Goal: Task Accomplishment & Management: Manage account settings

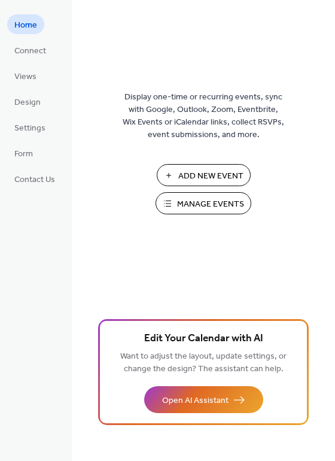
click at [196, 207] on span "Manage Events" at bounding box center [210, 204] width 67 height 13
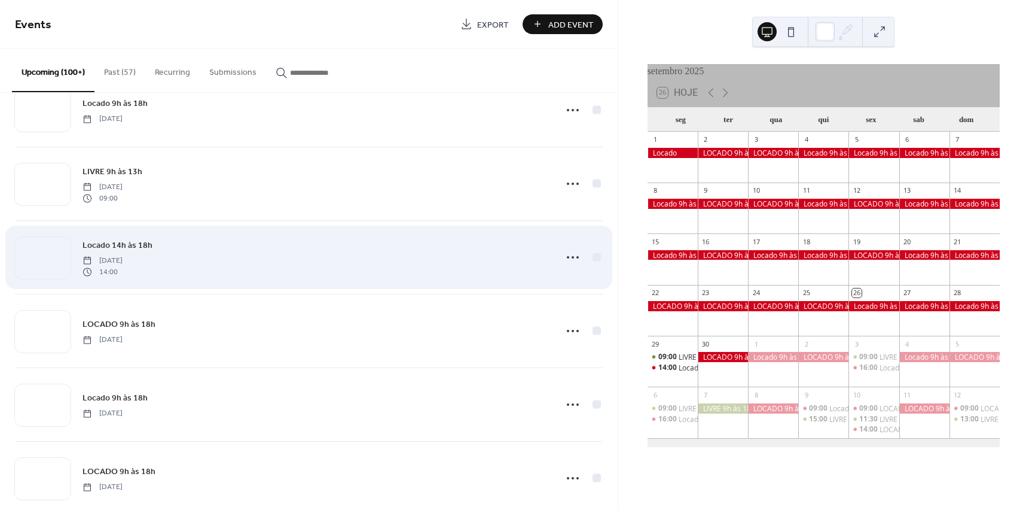
scroll to position [179, 0]
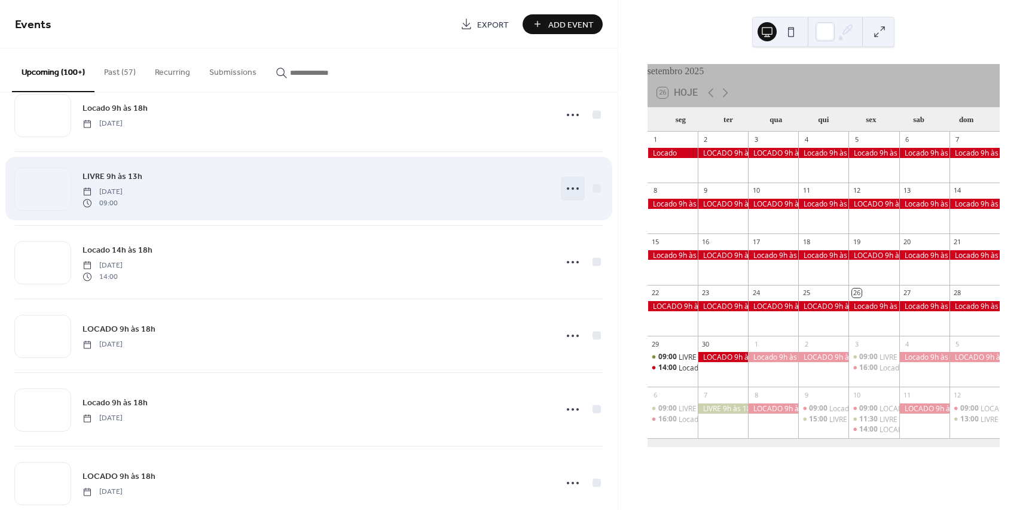
click at [572, 188] on circle at bounding box center [573, 188] width 2 height 2
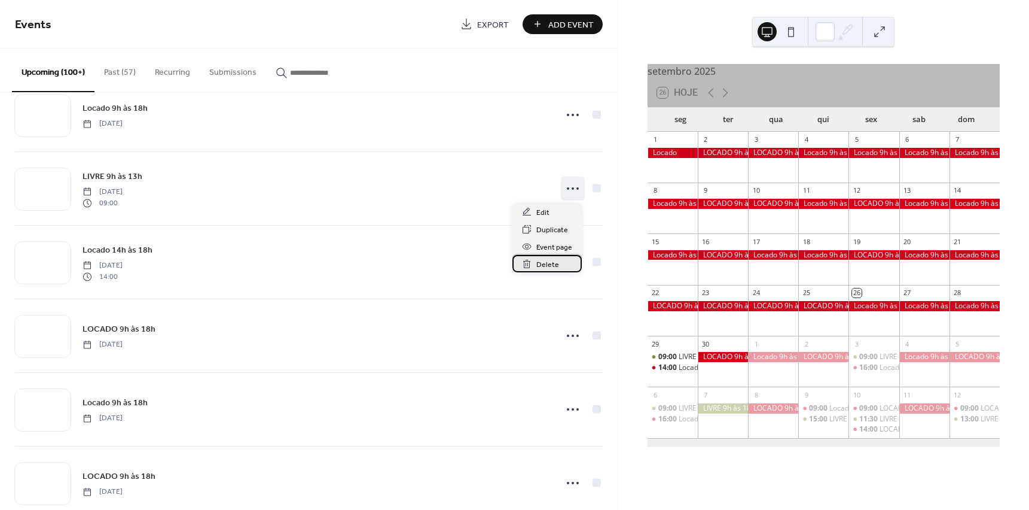
click at [548, 263] on span "Delete" at bounding box center [548, 264] width 23 height 13
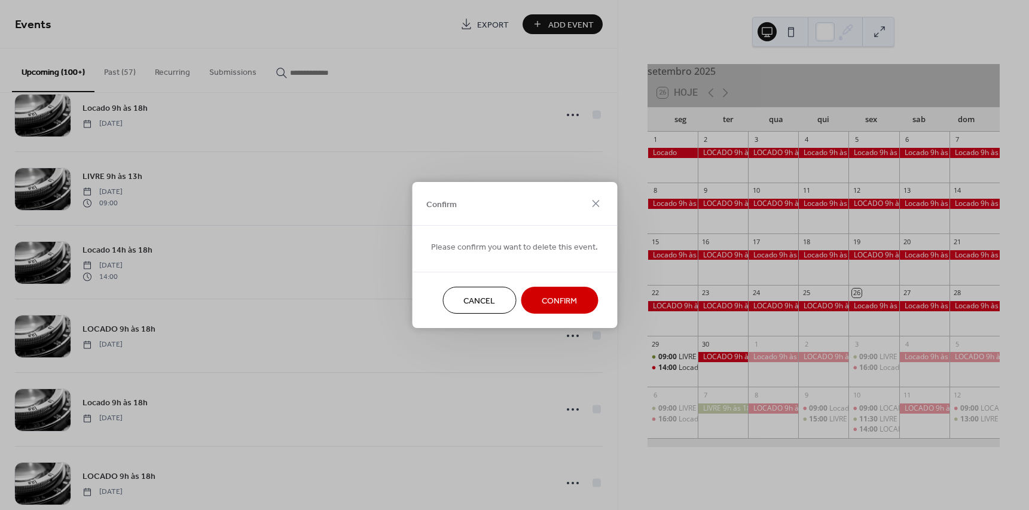
click at [551, 301] on span "Confirm" at bounding box center [559, 301] width 35 height 13
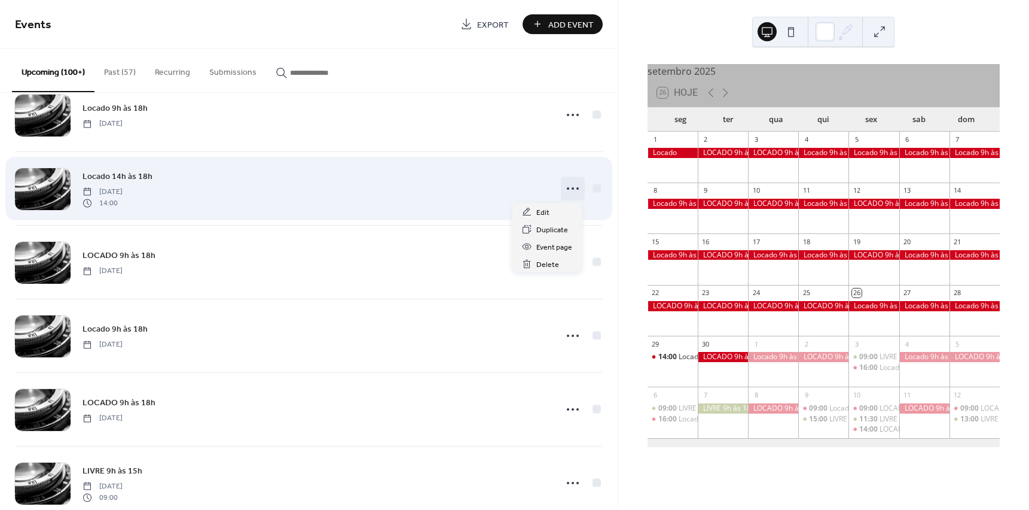
click at [567, 185] on icon at bounding box center [572, 188] width 19 height 19
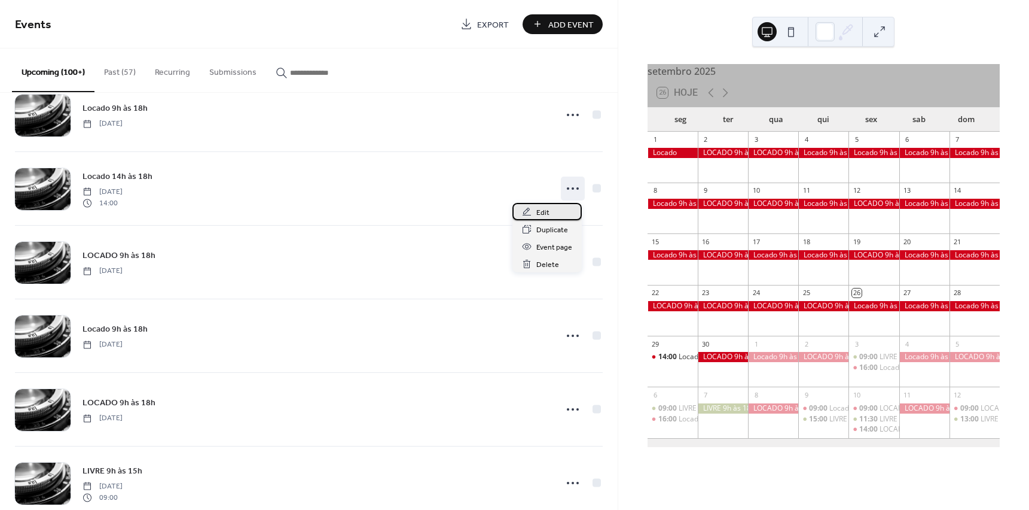
click at [541, 211] on span "Edit" at bounding box center [543, 212] width 13 height 13
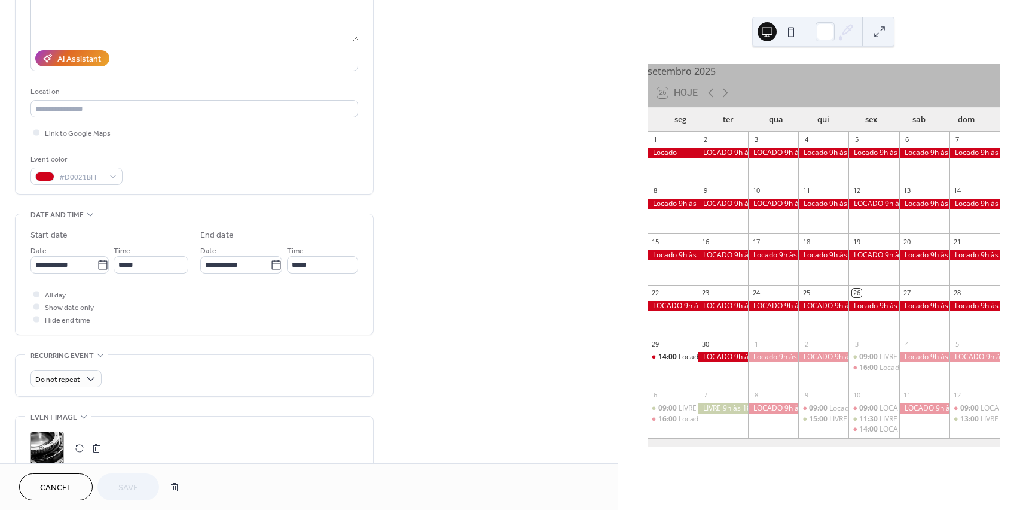
scroll to position [179, 0]
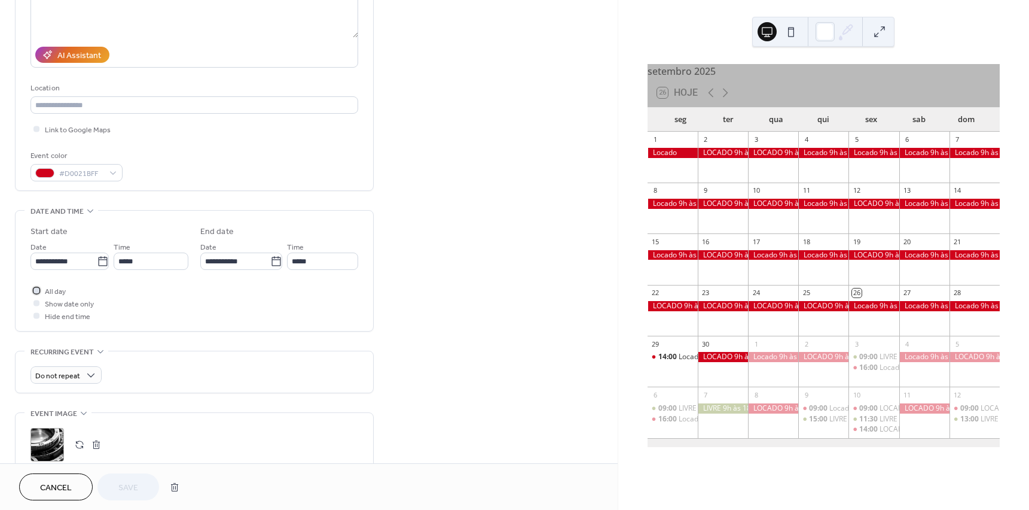
click at [36, 290] on div at bounding box center [36, 290] width 6 height 6
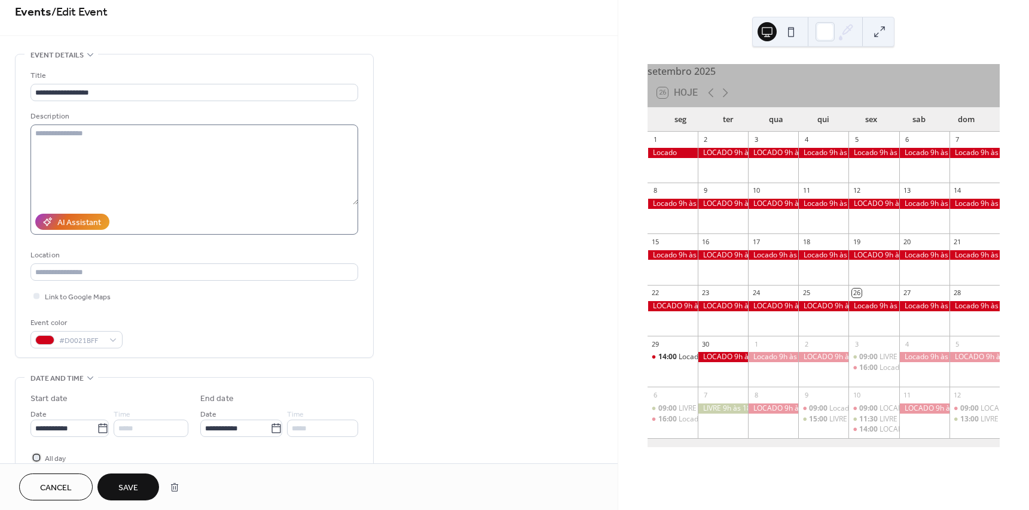
scroll to position [0, 0]
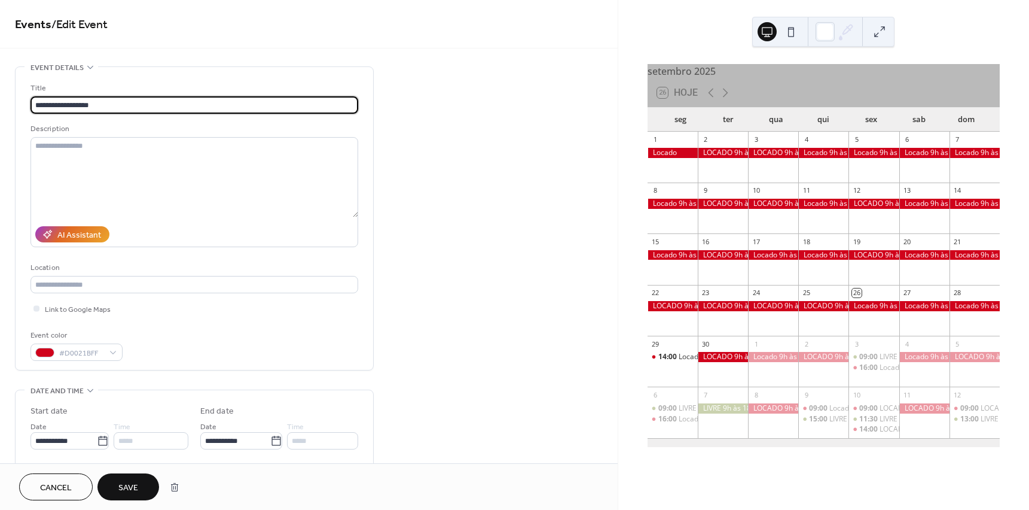
drag, startPoint x: 60, startPoint y: 102, endPoint x: 68, endPoint y: 102, distance: 8.4
click at [68, 102] on input "**********" at bounding box center [195, 104] width 328 height 17
type input "**********"
click at [131, 484] on span "Save" at bounding box center [128, 488] width 20 height 13
